Goal: Task Accomplishment & Management: Use online tool/utility

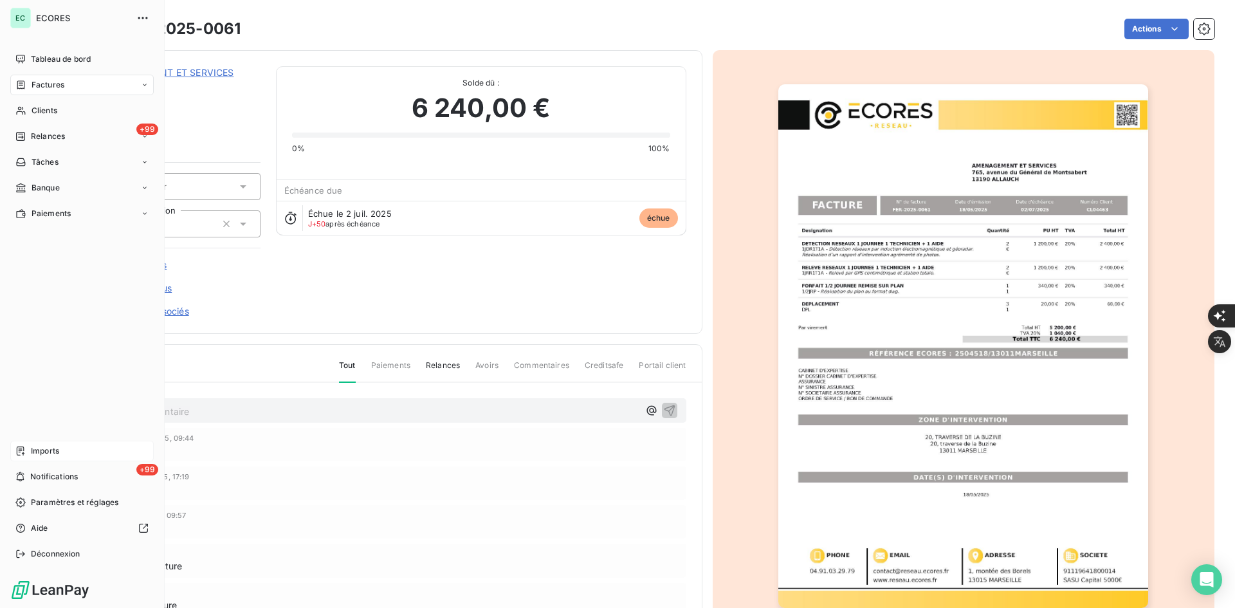
click at [46, 450] on span "Imports" at bounding box center [45, 451] width 28 height 12
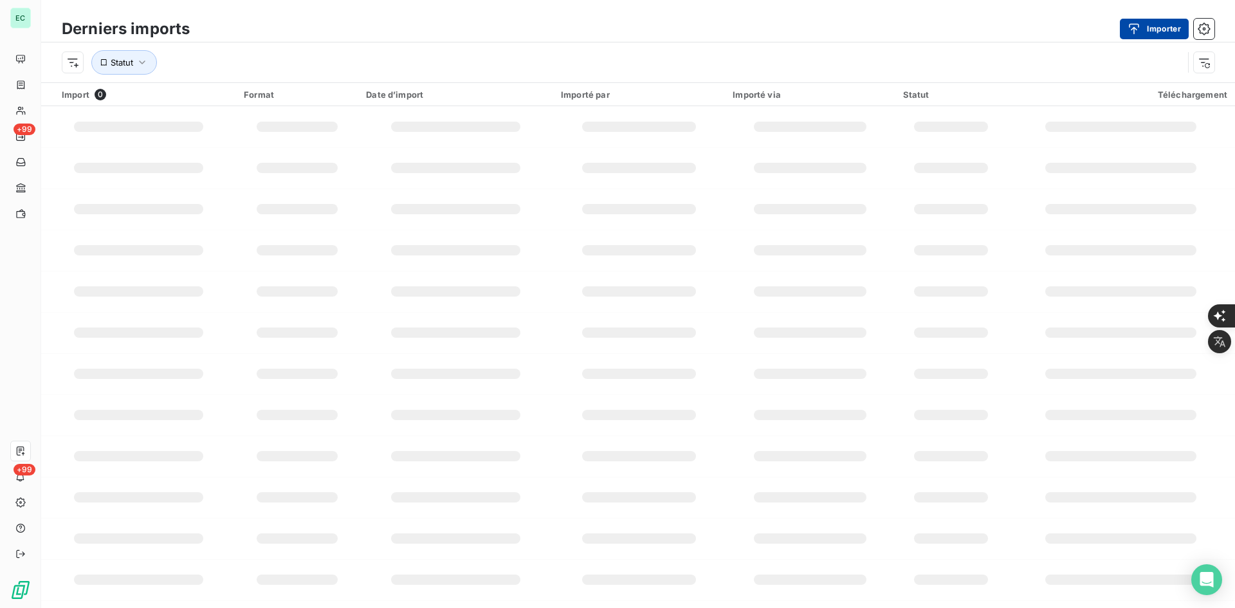
click at [1161, 33] on button "Importer" at bounding box center [1154, 29] width 69 height 21
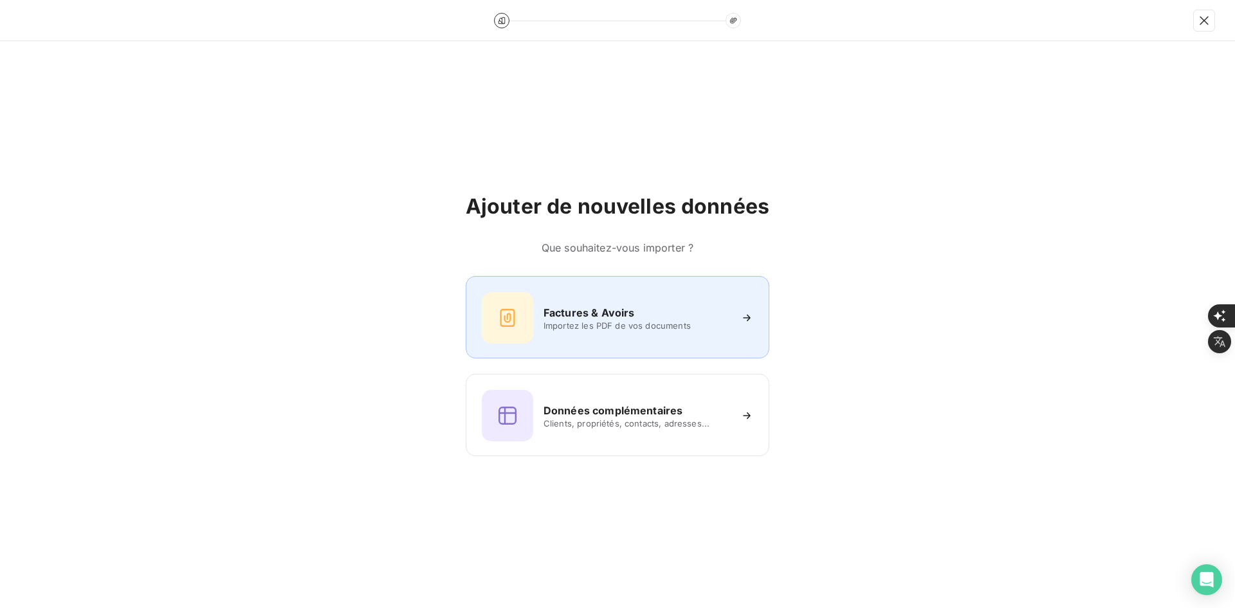
click at [504, 299] on div at bounding box center [507, 317] width 51 height 51
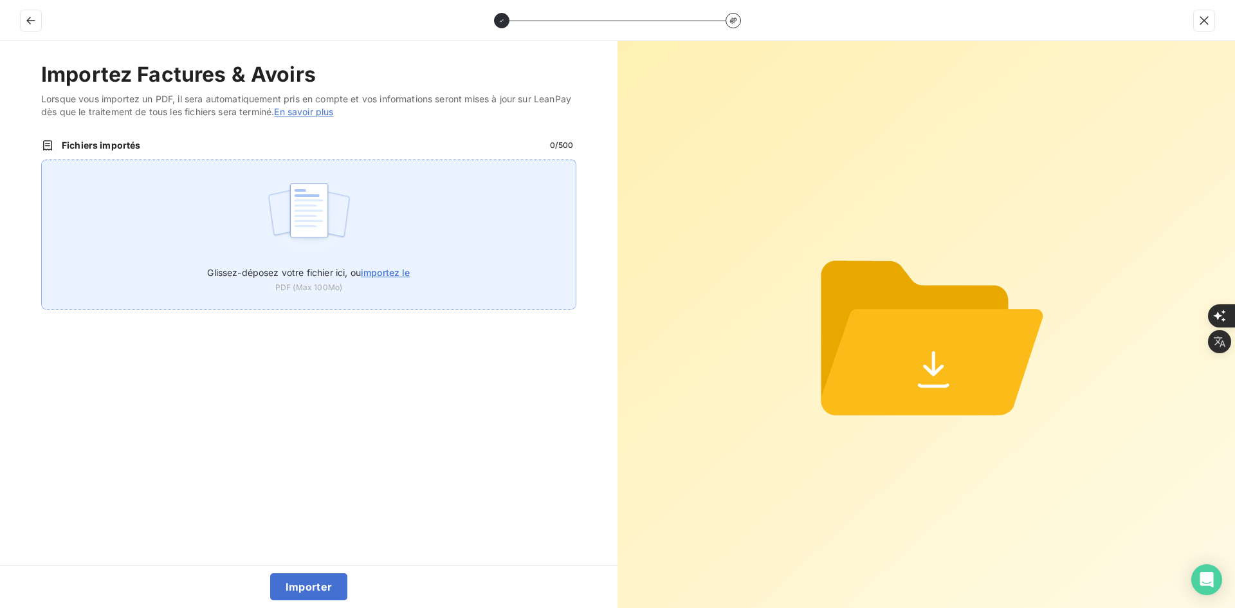
click at [436, 252] on div "Glissez-déposez votre fichier ici, ou importez le PDF (Max 100Mo)" at bounding box center [308, 235] width 535 height 150
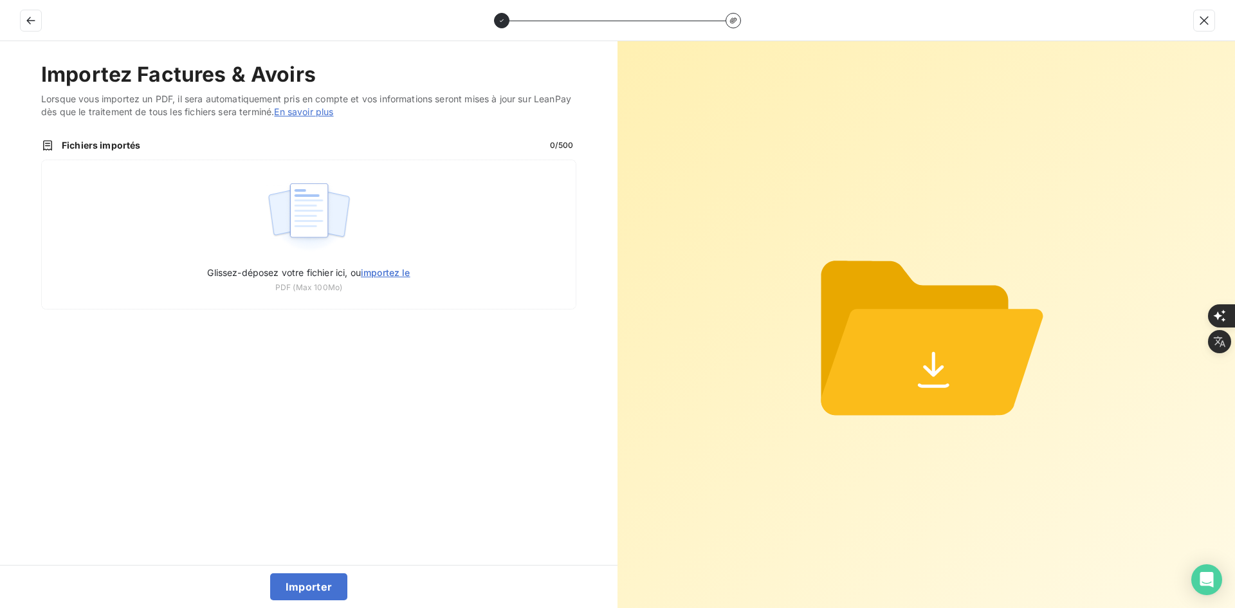
type input "C:\fakepath\FEF-2025-2403.pdf"
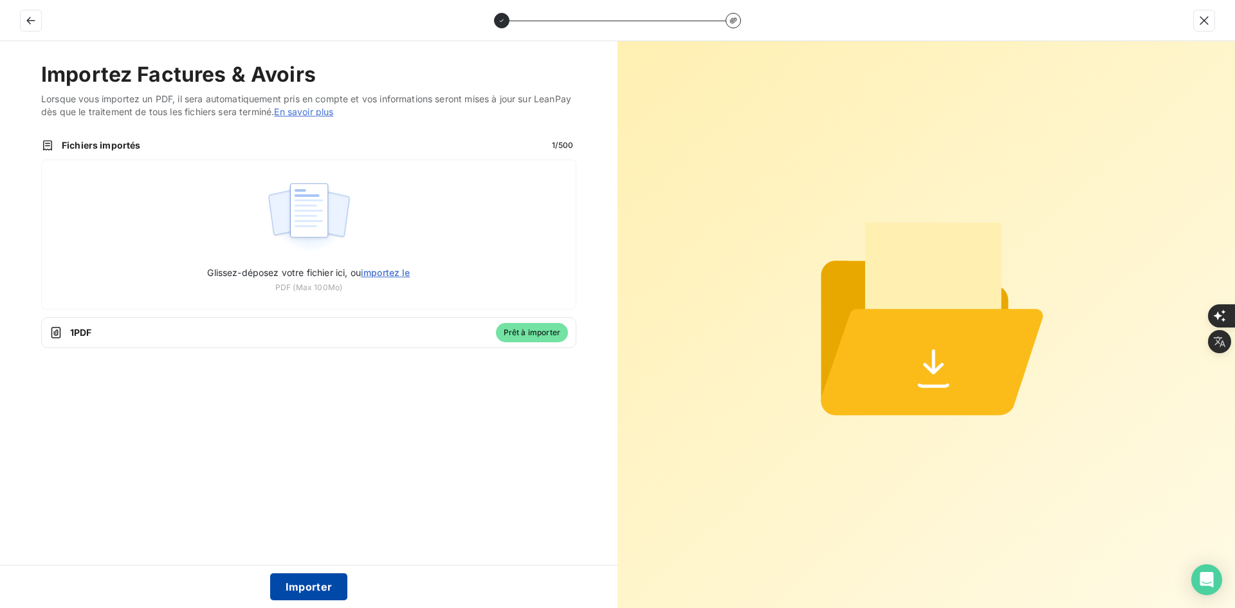
click at [307, 594] on button "Importer" at bounding box center [309, 586] width 78 height 27
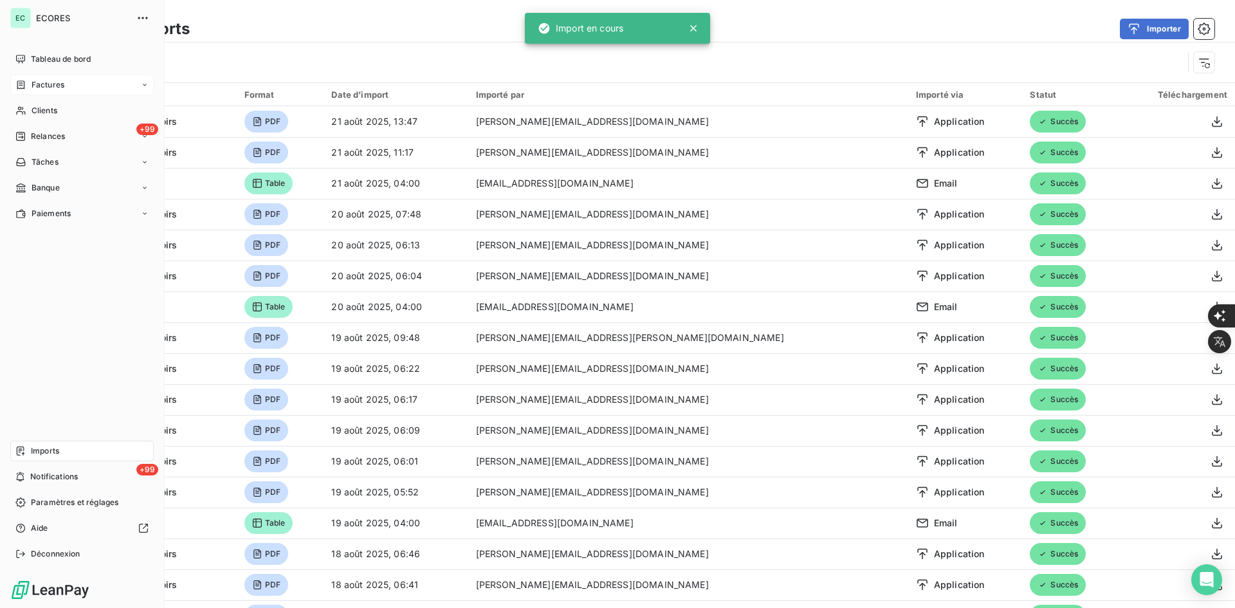
click at [35, 86] on span "Factures" at bounding box center [48, 85] width 33 height 12
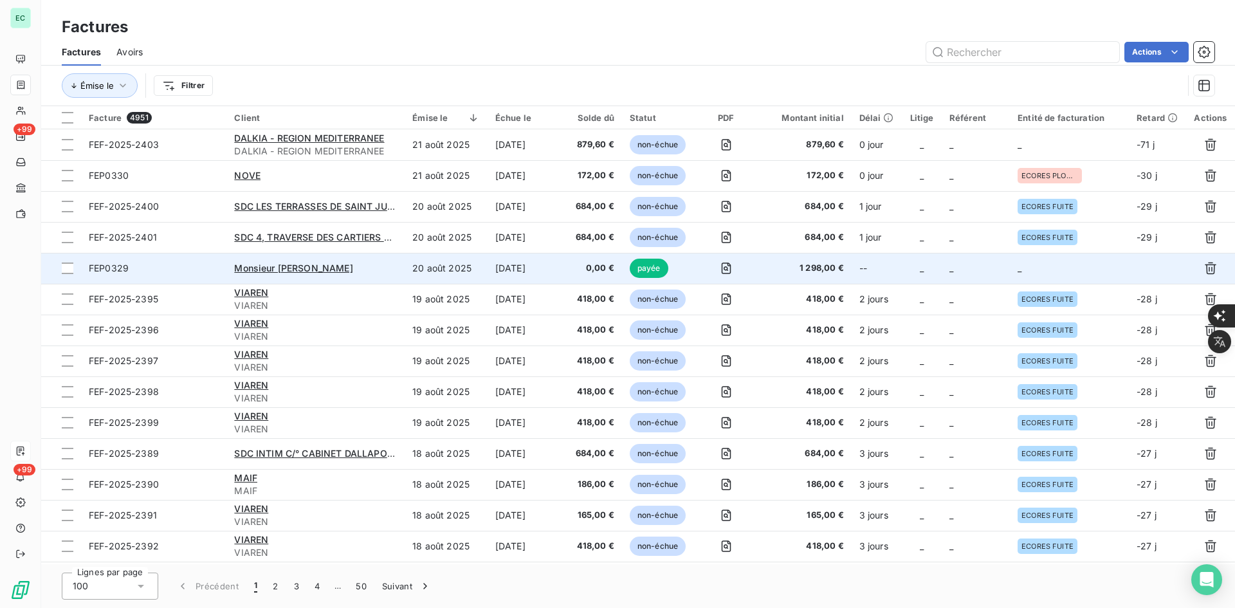
click at [950, 277] on td "_" at bounding box center [976, 268] width 68 height 31
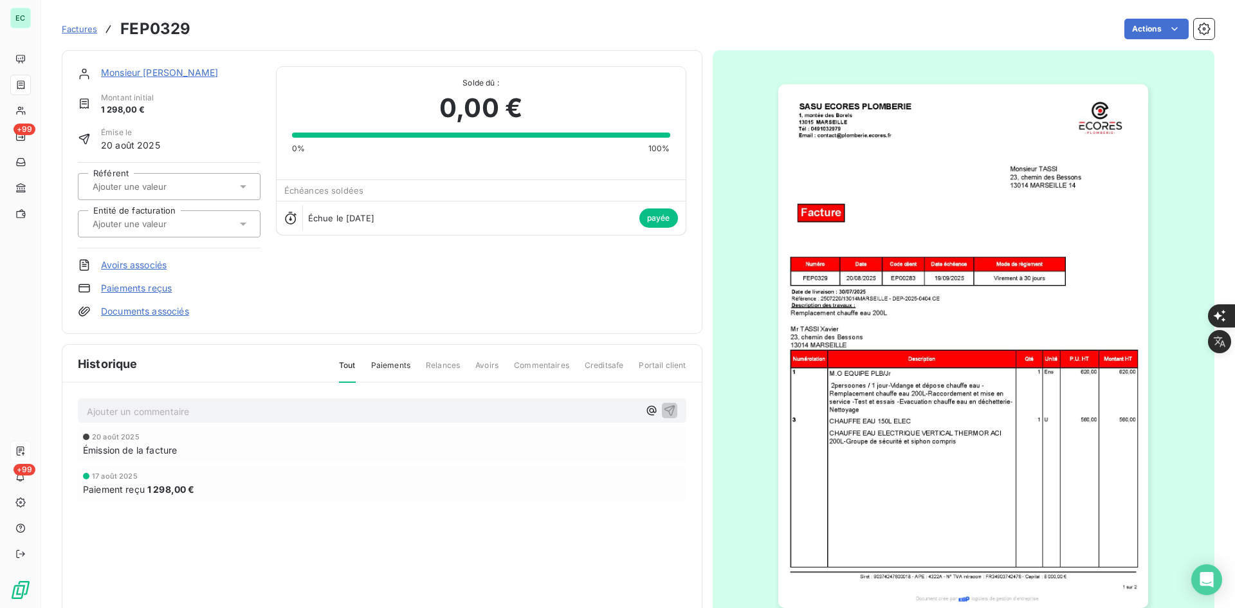
click at [190, 232] on div at bounding box center [169, 223] width 183 height 27
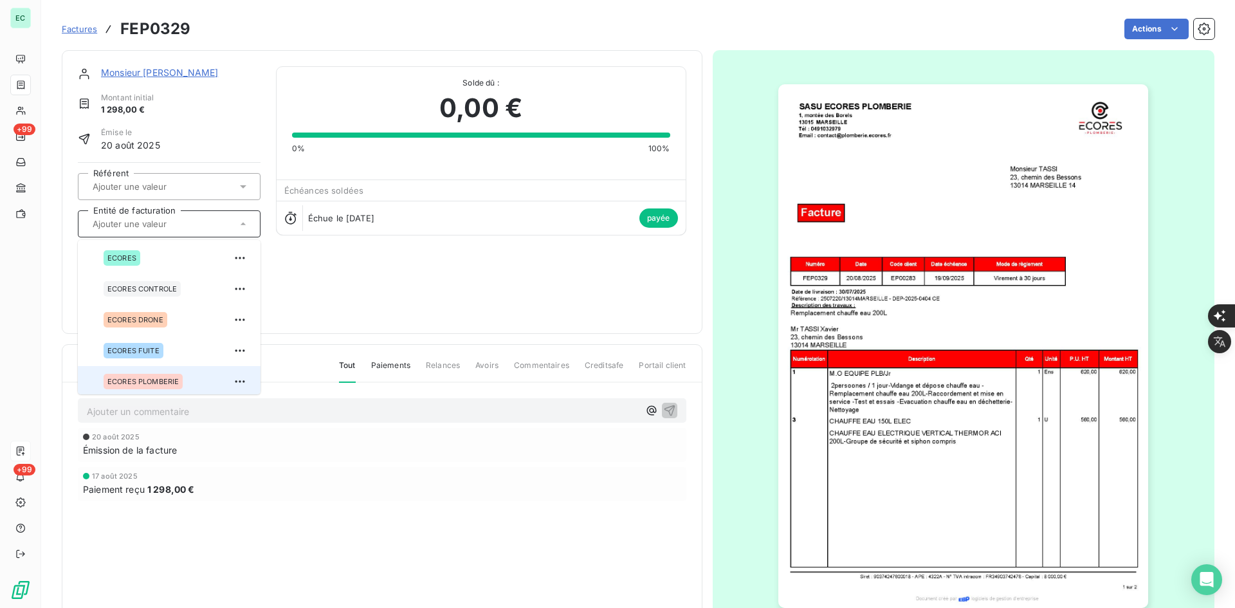
click at [122, 374] on div "ECORES PLOMBERIE" at bounding box center [143, 381] width 79 height 15
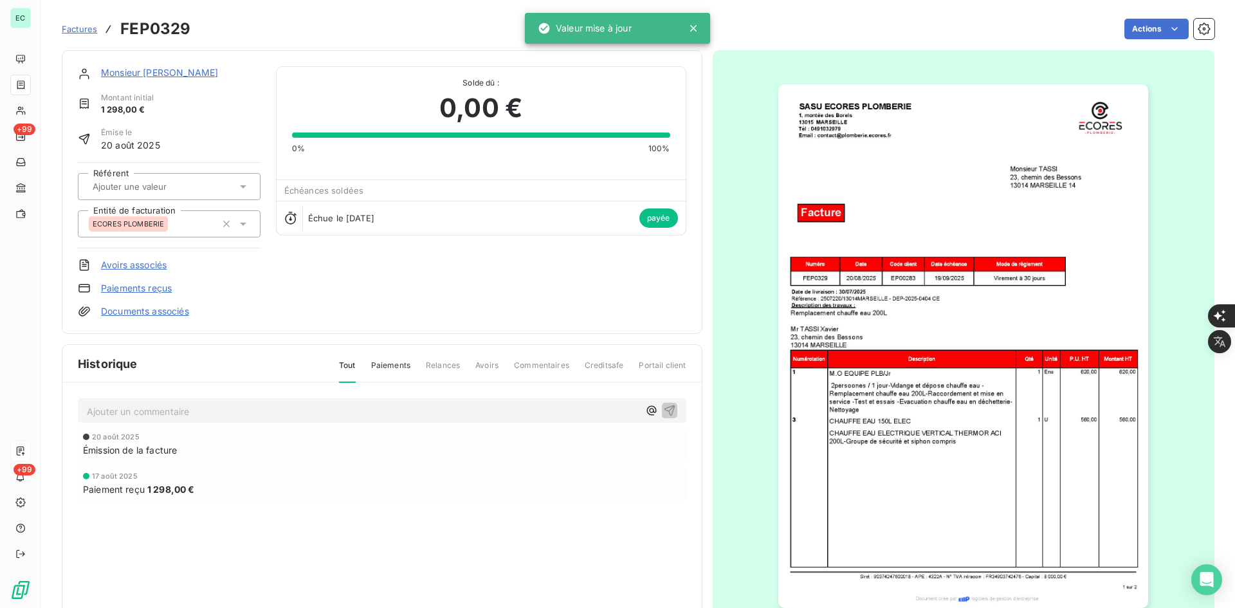
click at [86, 33] on span "Factures" at bounding box center [79, 29] width 35 height 10
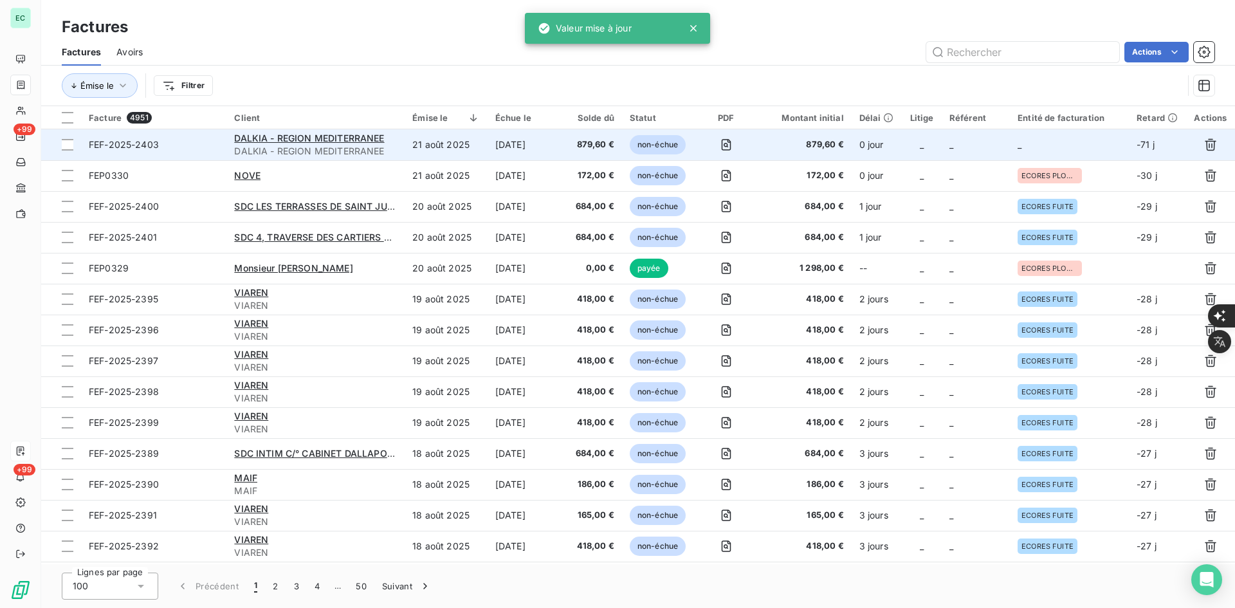
click at [1057, 146] on td "_" at bounding box center [1069, 144] width 119 height 31
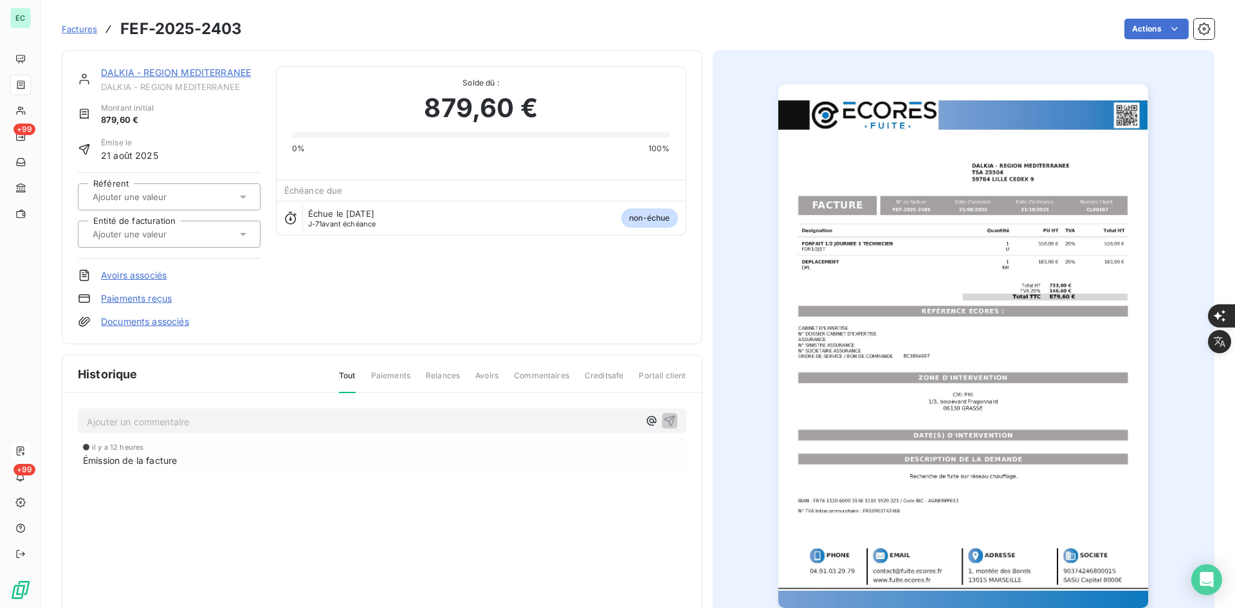
click at [140, 234] on input "text" at bounding box center [155, 234] width 129 height 12
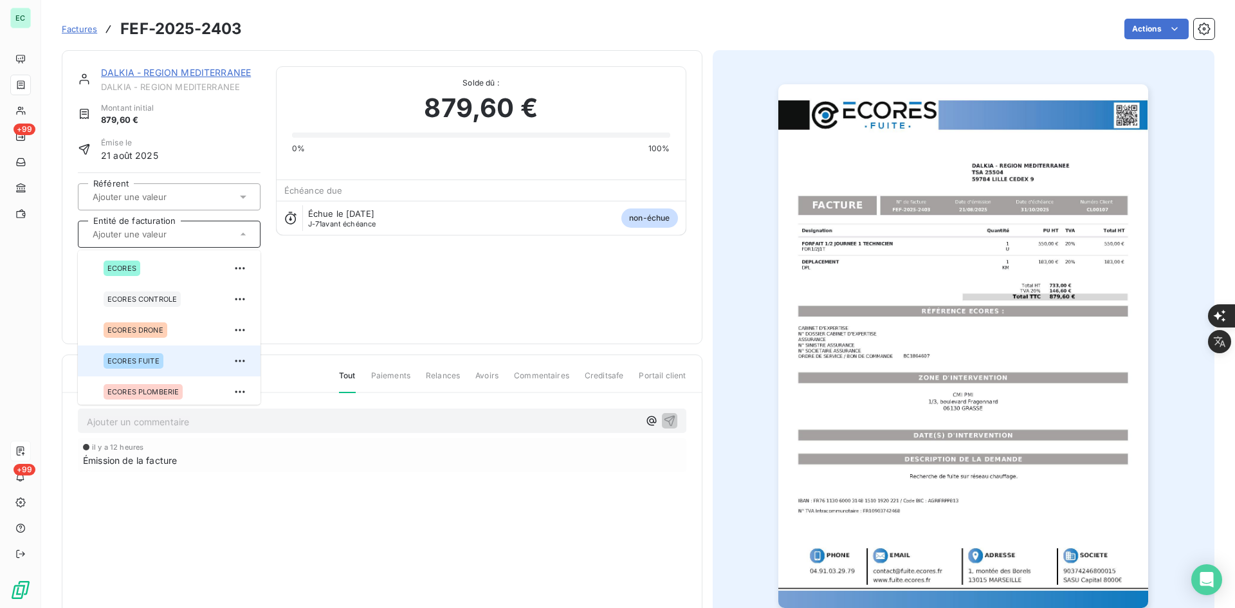
click at [131, 370] on div "ECORES FUITE" at bounding box center [177, 361] width 147 height 21
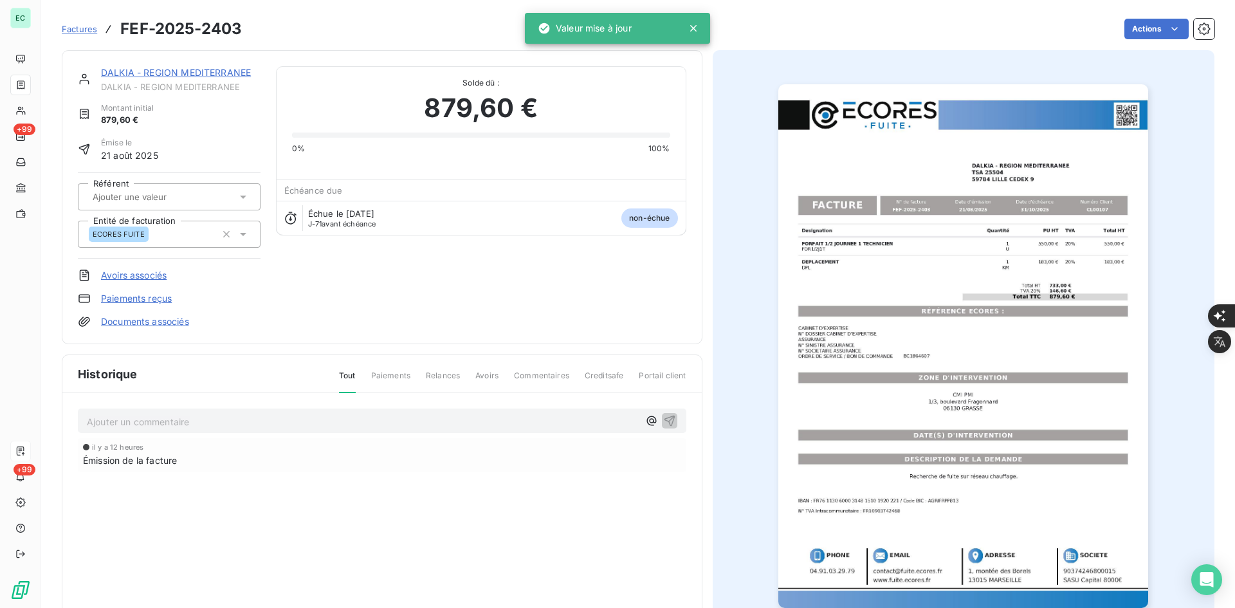
click at [155, 318] on link "Documents associés" at bounding box center [145, 321] width 88 height 13
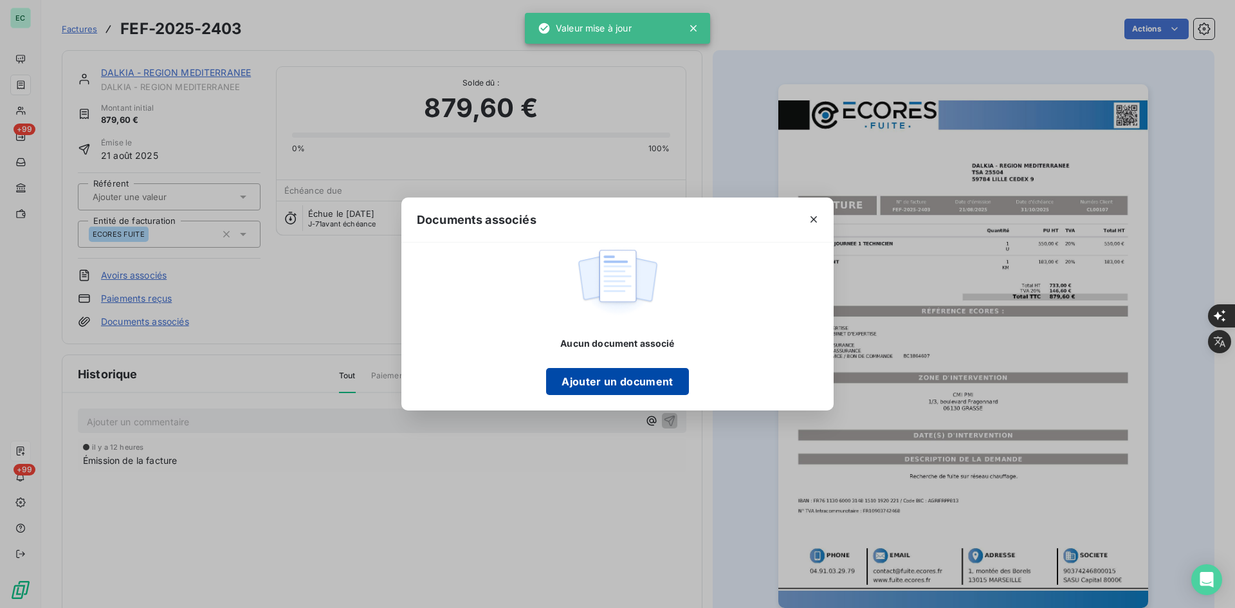
click at [583, 374] on button "Ajouter un document" at bounding box center [617, 381] width 142 height 27
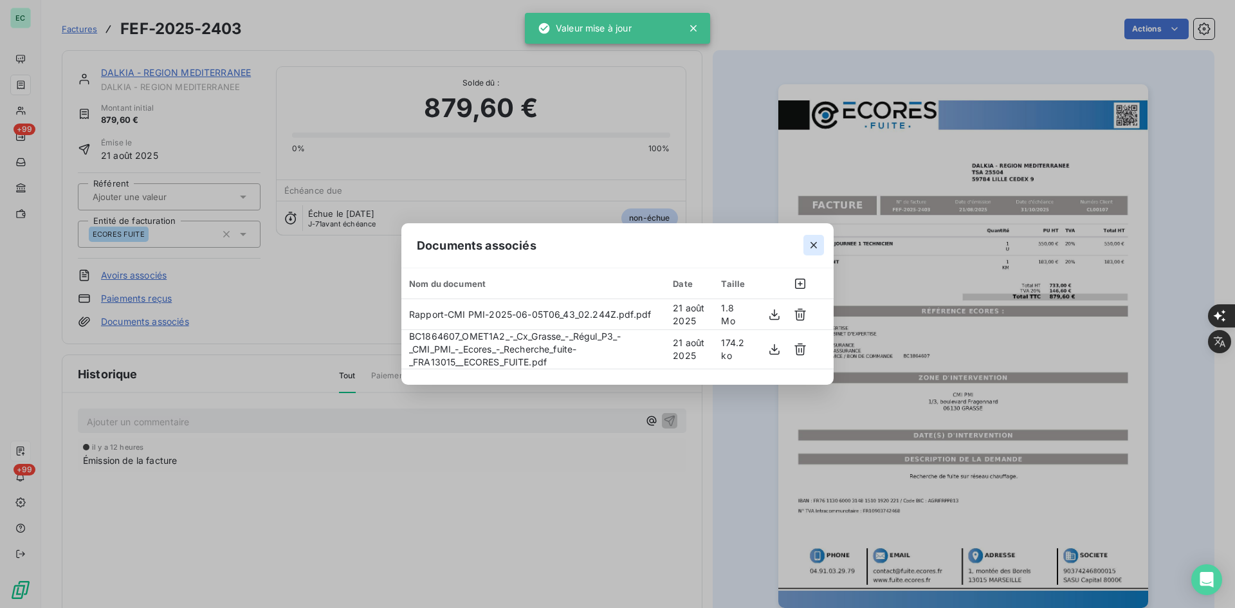
click at [814, 246] on icon "button" at bounding box center [813, 245] width 13 height 13
